Goal: Transaction & Acquisition: Purchase product/service

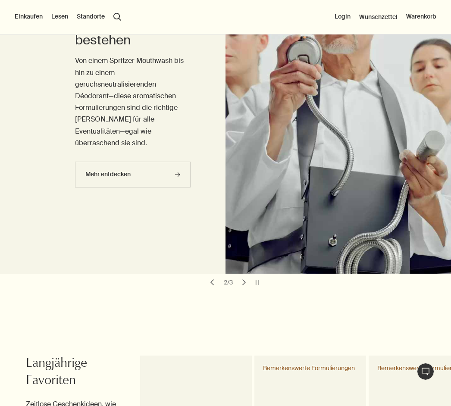
scroll to position [143, 0]
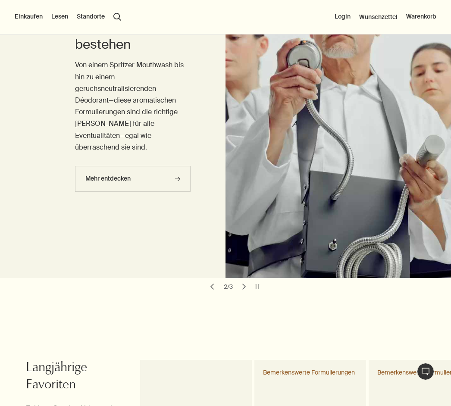
click at [180, 176] on icon "rightArrow" at bounding box center [177, 178] width 5 height 5
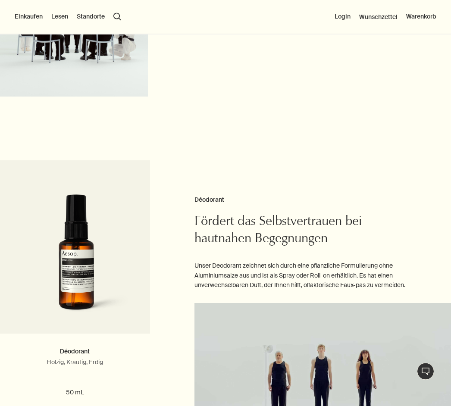
scroll to position [629, 0]
click at [24, 19] on button "Einkaufen" at bounding box center [29, 17] width 28 height 9
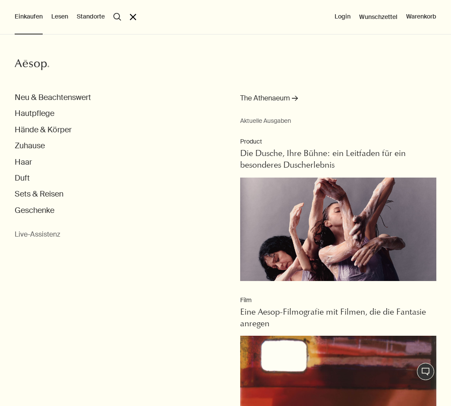
click at [41, 116] on button "Hautpflege" at bounding box center [35, 114] width 40 height 10
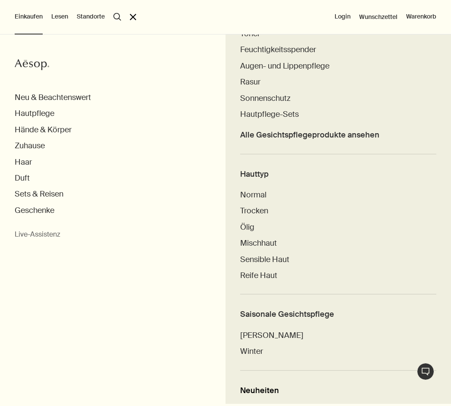
scroll to position [274, 0]
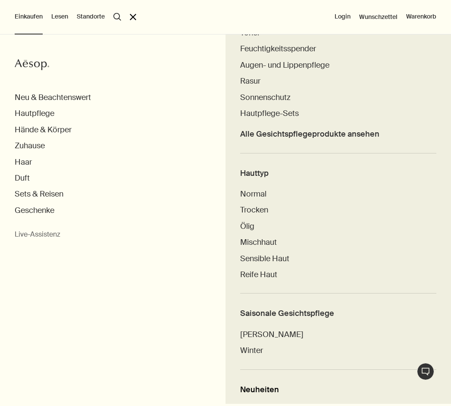
click at [345, 135] on span "Alle Gesichtspflegeprodukte ansehen" at bounding box center [309, 134] width 139 height 10
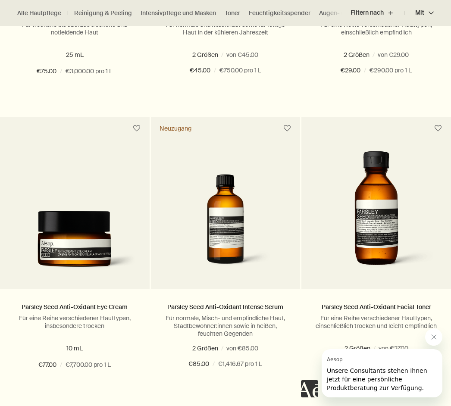
click at [433, 336] on icon "Nachricht von Aesop schließen" at bounding box center [433, 337] width 7 height 7
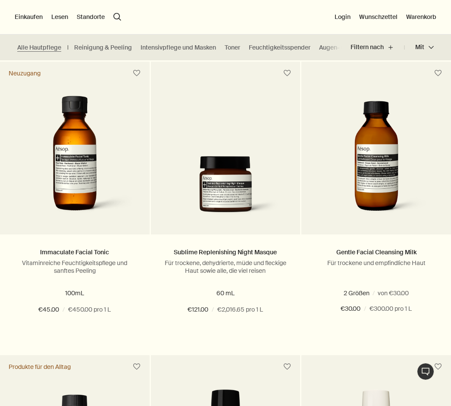
scroll to position [1413, 0]
click at [83, 339] on button "Hinzufügen Zum Warenkorb hinzufügen" at bounding box center [75, 342] width 150 height 26
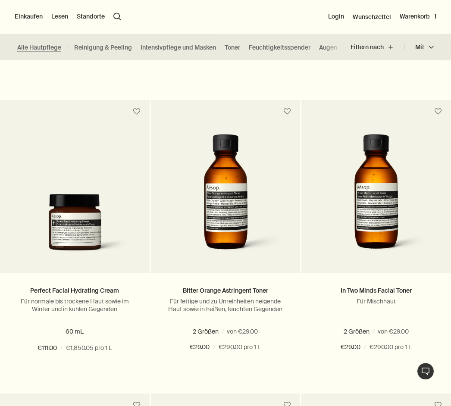
scroll to position [0, 0]
click at [44, 48] on link "Alle Hautpflege" at bounding box center [39, 48] width 44 height 8
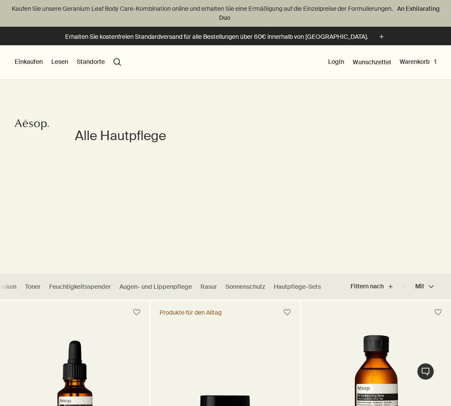
scroll to position [0, 199]
click at [304, 290] on link "Hautpflege-Sets" at bounding box center [297, 287] width 47 height 8
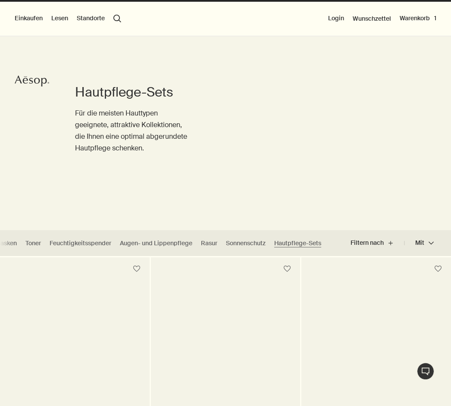
scroll to position [44, 0]
click at [125, 12] on div "Einkaufen Neu & Beachtenswert Hautpflege Hände & Körper Zuhause Haar Duft Sets …" at bounding box center [225, 19] width 451 height 34
click at [113, 21] on button "search Suchen" at bounding box center [117, 19] width 8 height 8
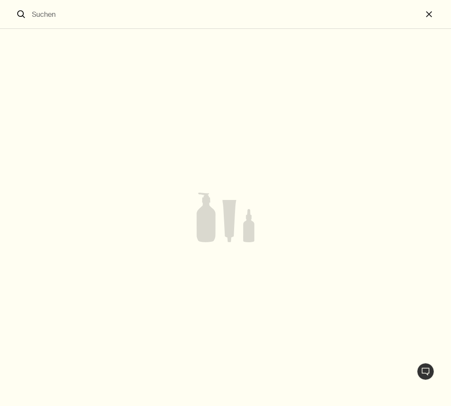
scroll to position [43, 0]
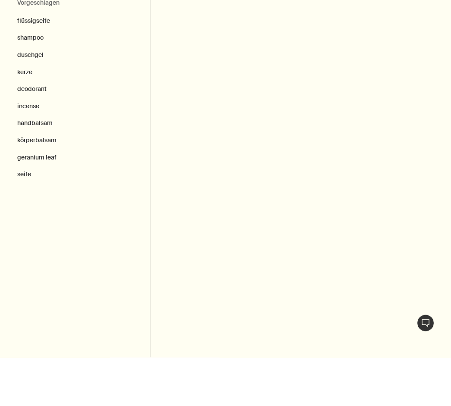
click at [40, 129] on button "deodorant" at bounding box center [75, 137] width 150 height 17
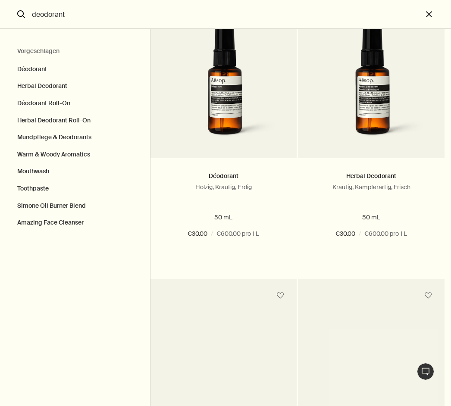
scroll to position [78, 0]
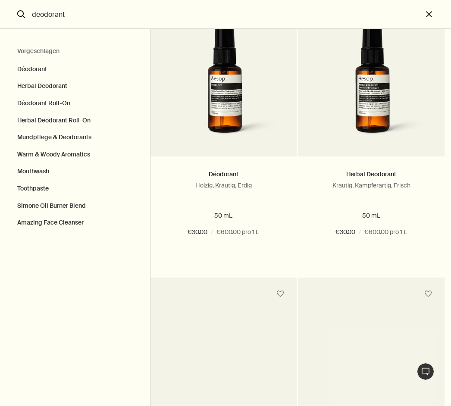
click at [390, 266] on button "Hinzufügen Zum Warenkorb hinzufügen" at bounding box center [371, 264] width 147 height 26
click at [81, 153] on button "Warm & Woody Aromatics" at bounding box center [75, 154] width 150 height 17
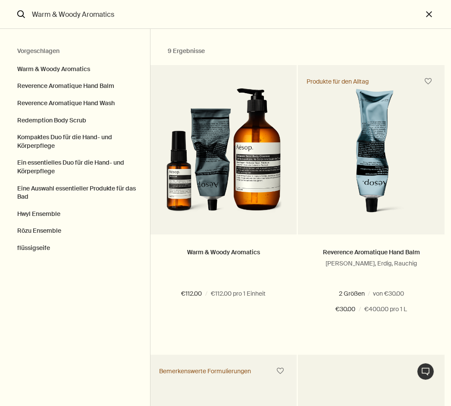
click at [85, 191] on button "Eine Auswahl essentieller Produkte für das Bad" at bounding box center [75, 192] width 150 height 25
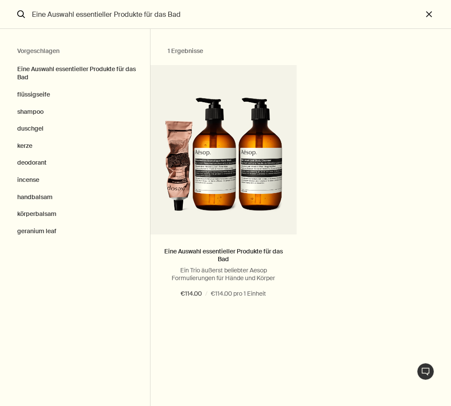
click at [27, 147] on button "kerze" at bounding box center [75, 146] width 150 height 17
type input "kerze"
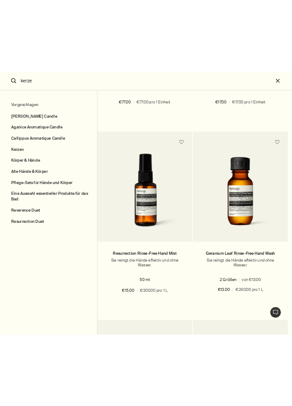
scroll to position [1393, 0]
